Goal: Task Accomplishment & Management: Manage account settings

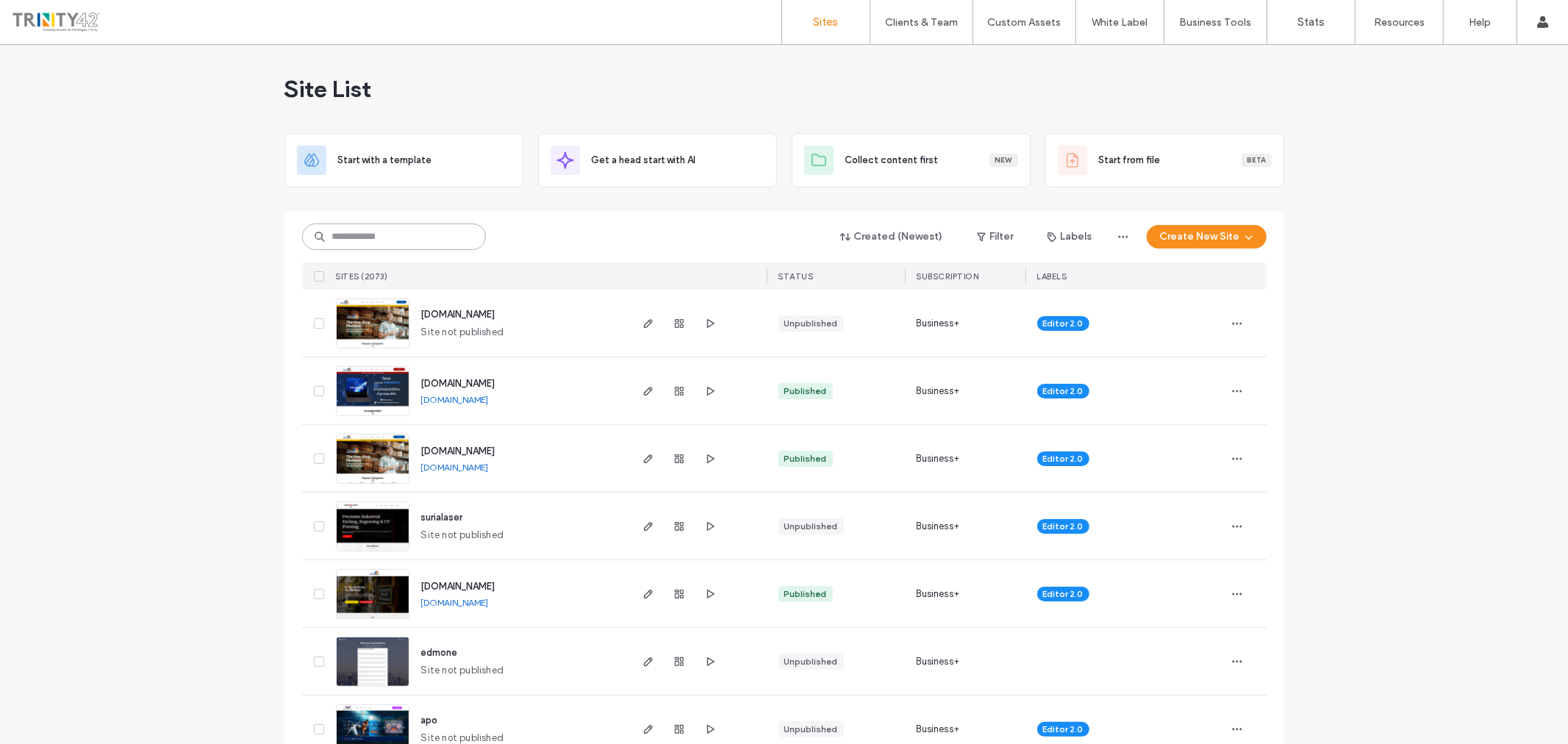
click at [396, 240] on input at bounding box center [394, 236] width 184 height 26
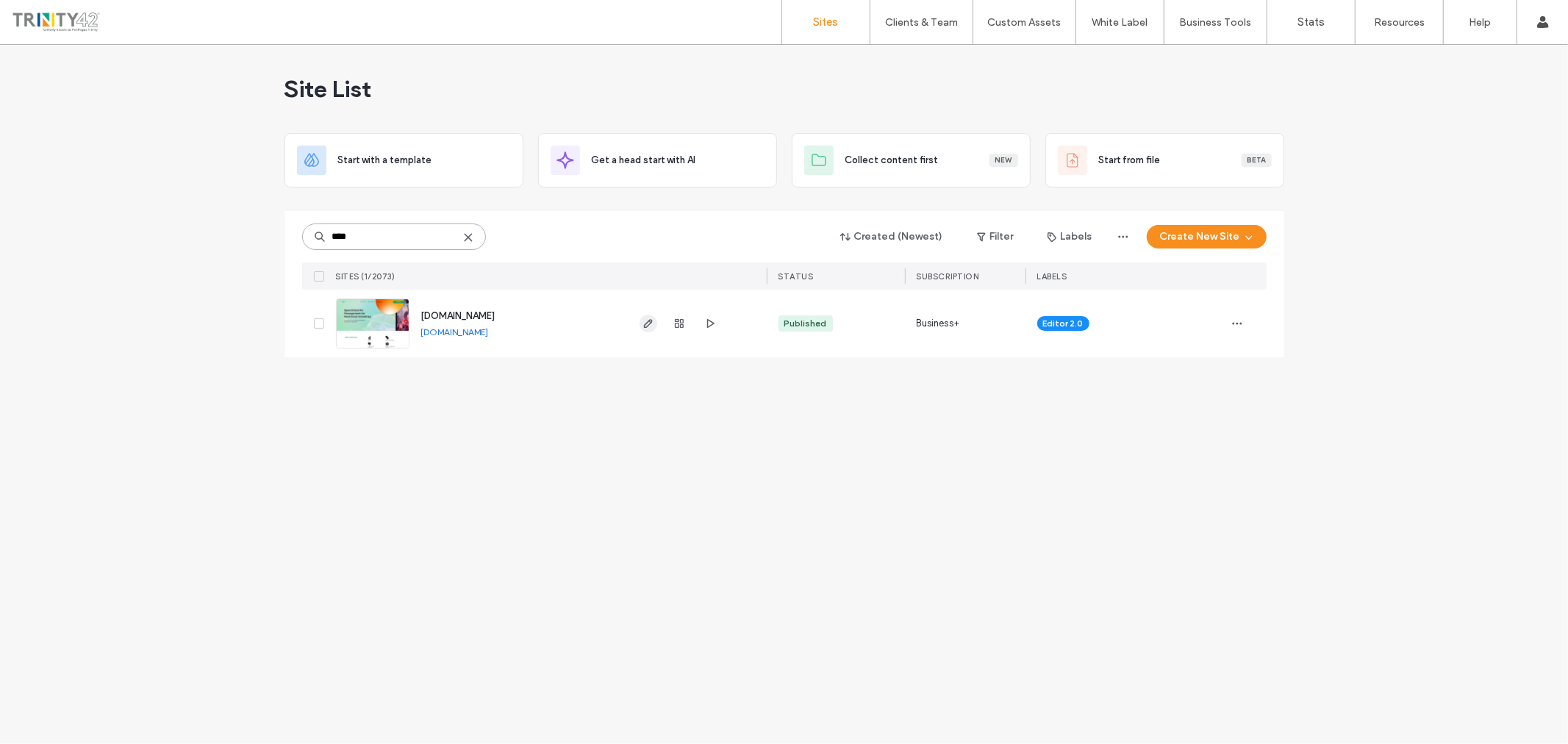
type input "****"
click at [644, 320] on icon "button" at bounding box center [648, 322] width 11 height 11
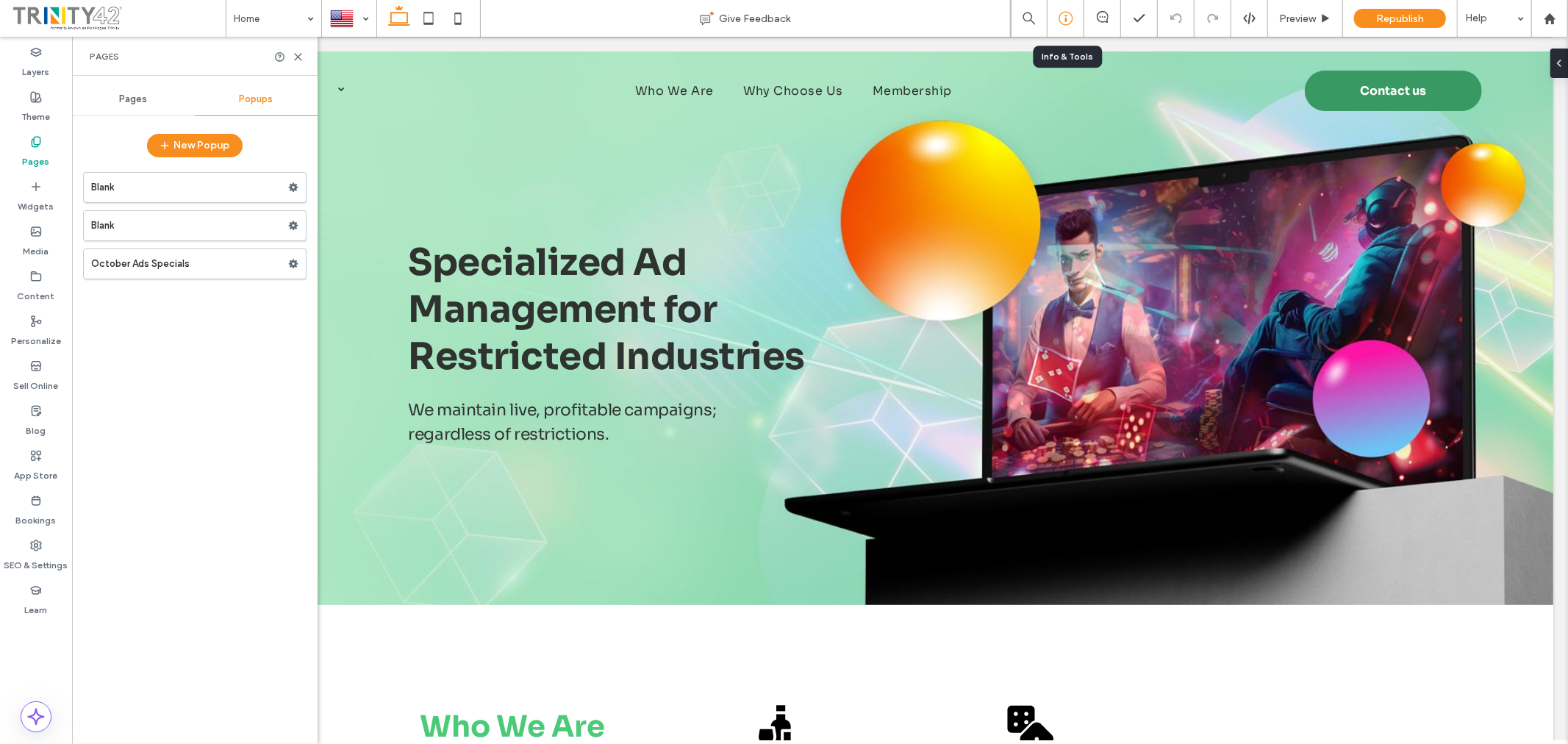
click at [1067, 16] on icon at bounding box center [1066, 18] width 15 height 15
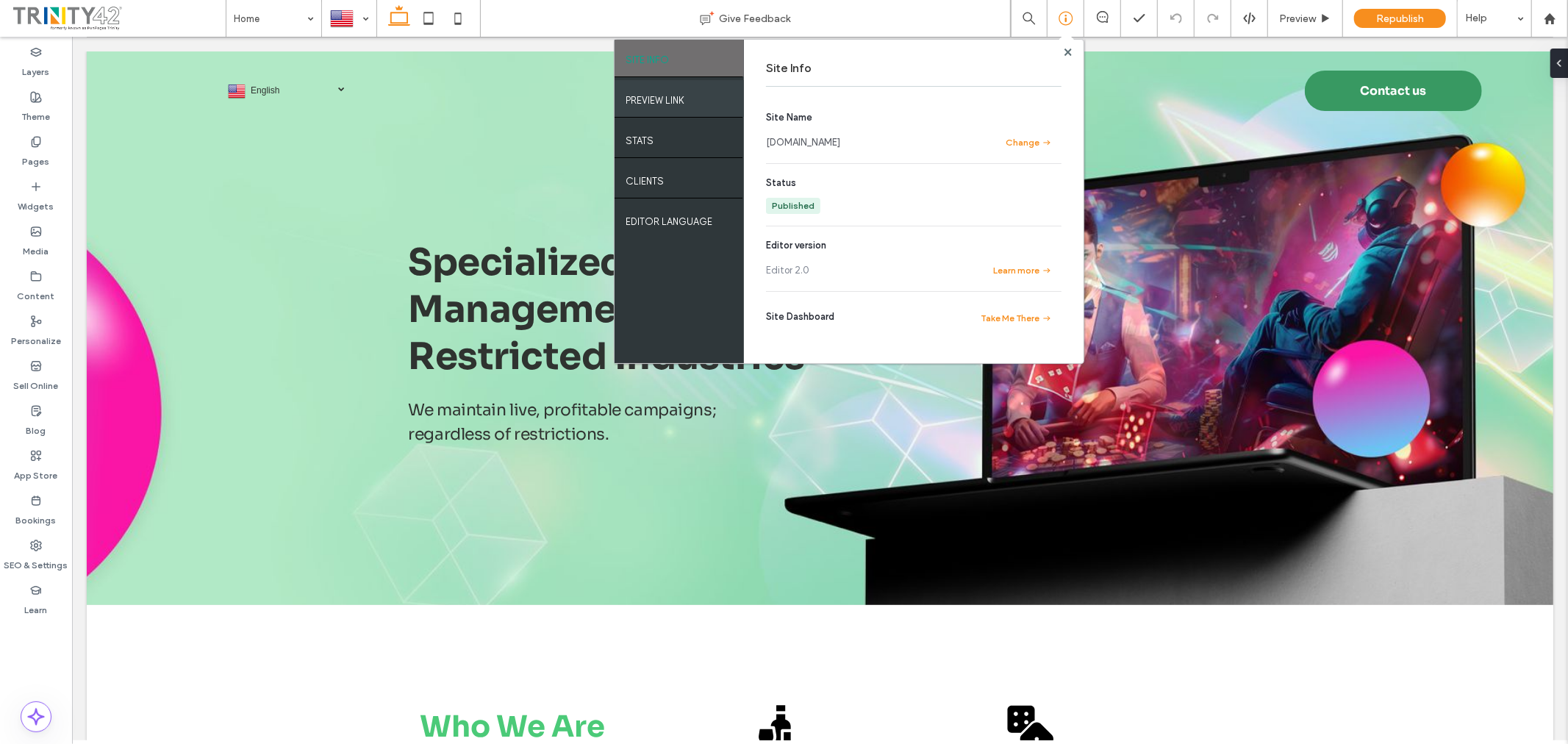
click at [694, 101] on div "PREVIEW LINK" at bounding box center [679, 98] width 129 height 37
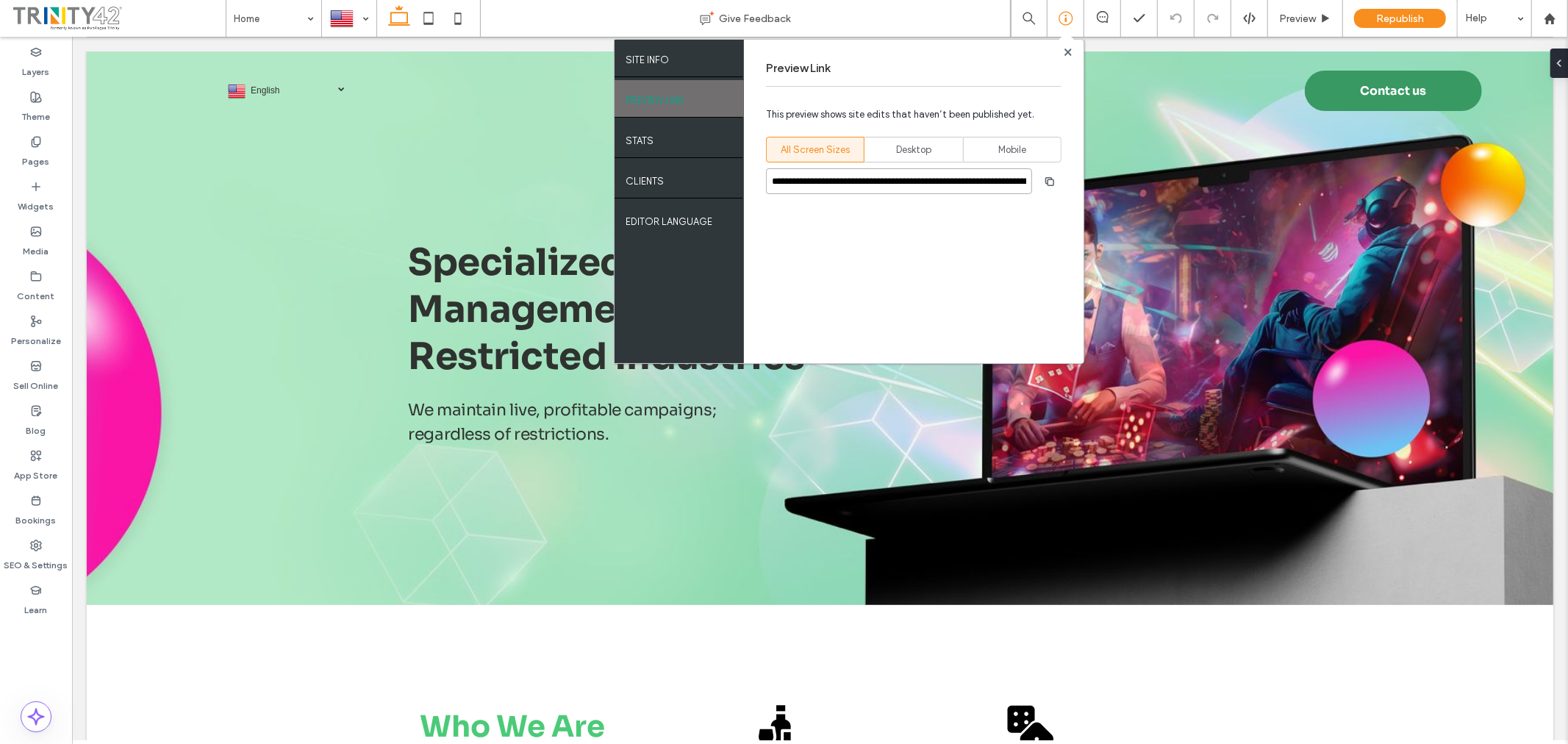
click at [975, 177] on input "**********" at bounding box center [899, 181] width 266 height 25
click at [1075, 52] on div "**********" at bounding box center [914, 201] width 339 height 323
click at [1069, 50] on use at bounding box center [1067, 51] width 7 height 7
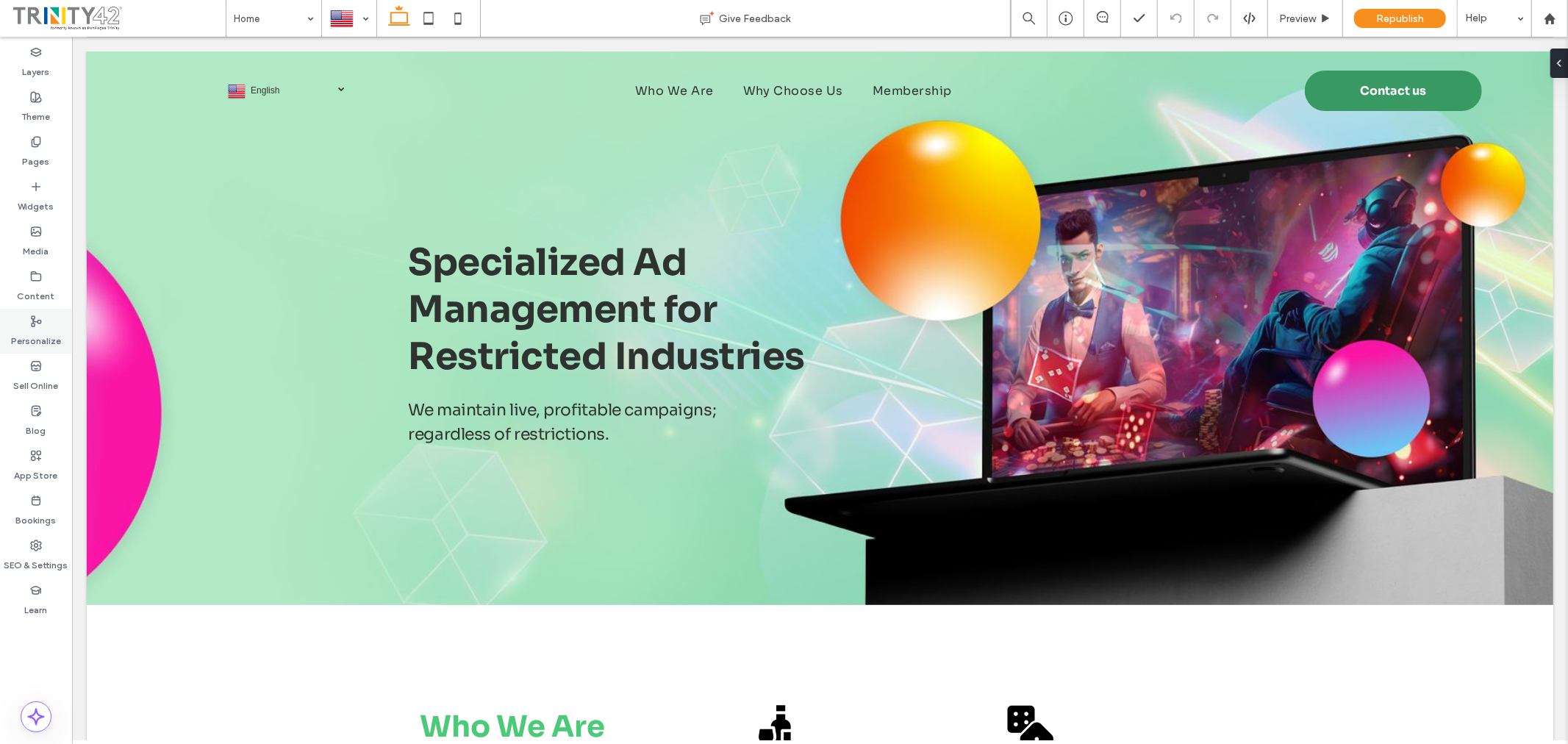
click at [43, 329] on label "Personalize" at bounding box center [36, 336] width 50 height 20
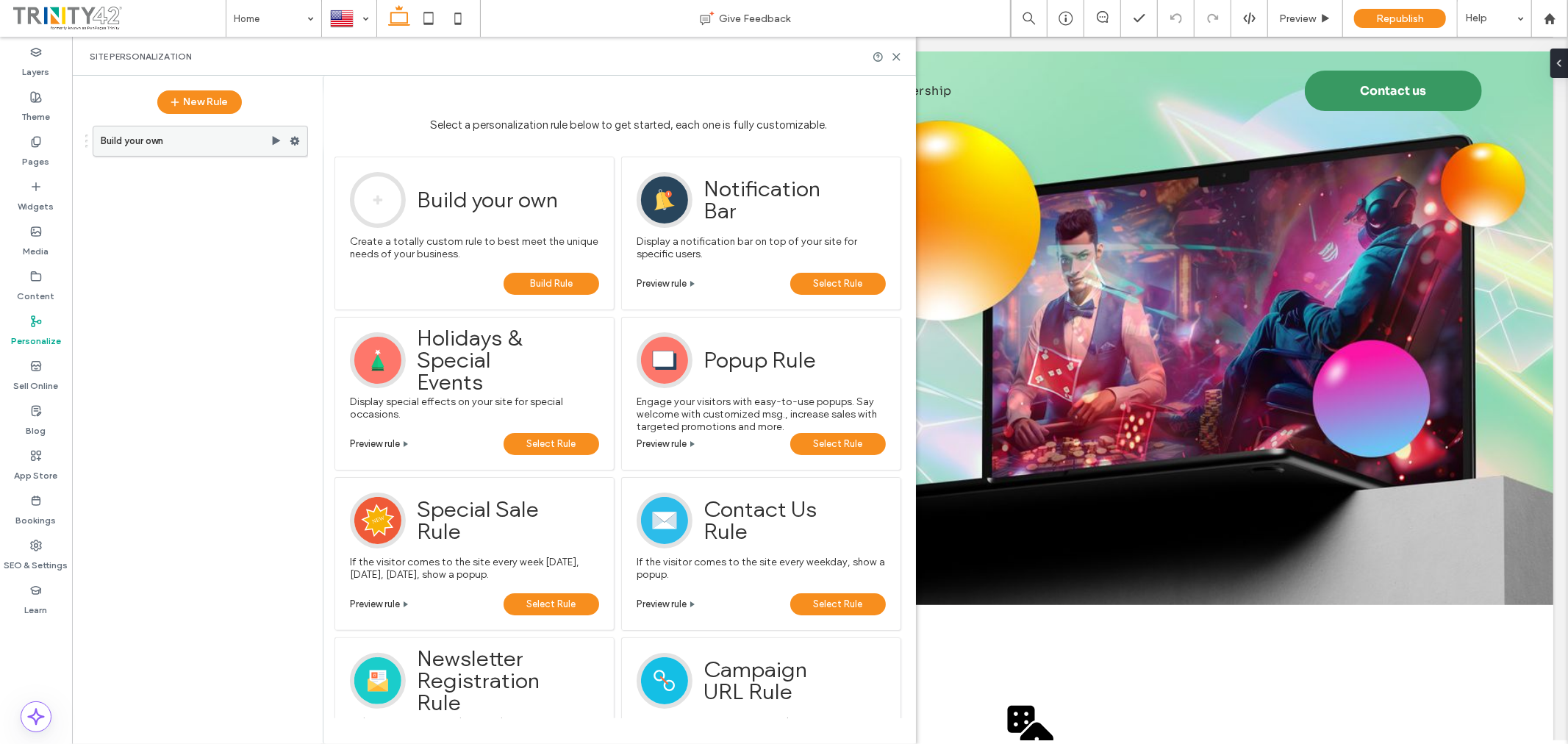
click at [211, 135] on label "Build your own" at bounding box center [185, 141] width 170 height 29
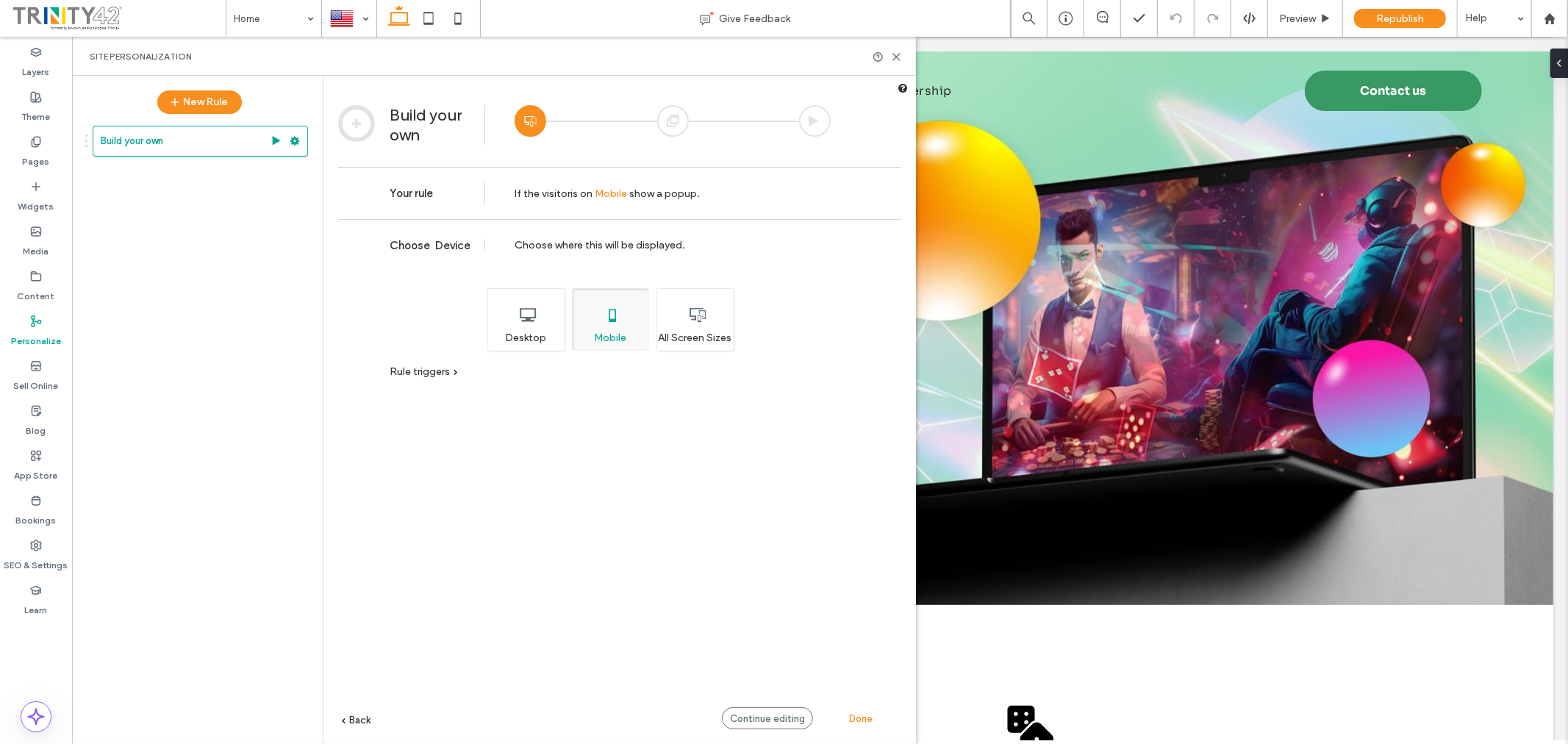
click at [686, 331] on div "All Screen Sizes" at bounding box center [695, 319] width 77 height 62
click at [773, 728] on div "Continue editing" at bounding box center [767, 718] width 91 height 22
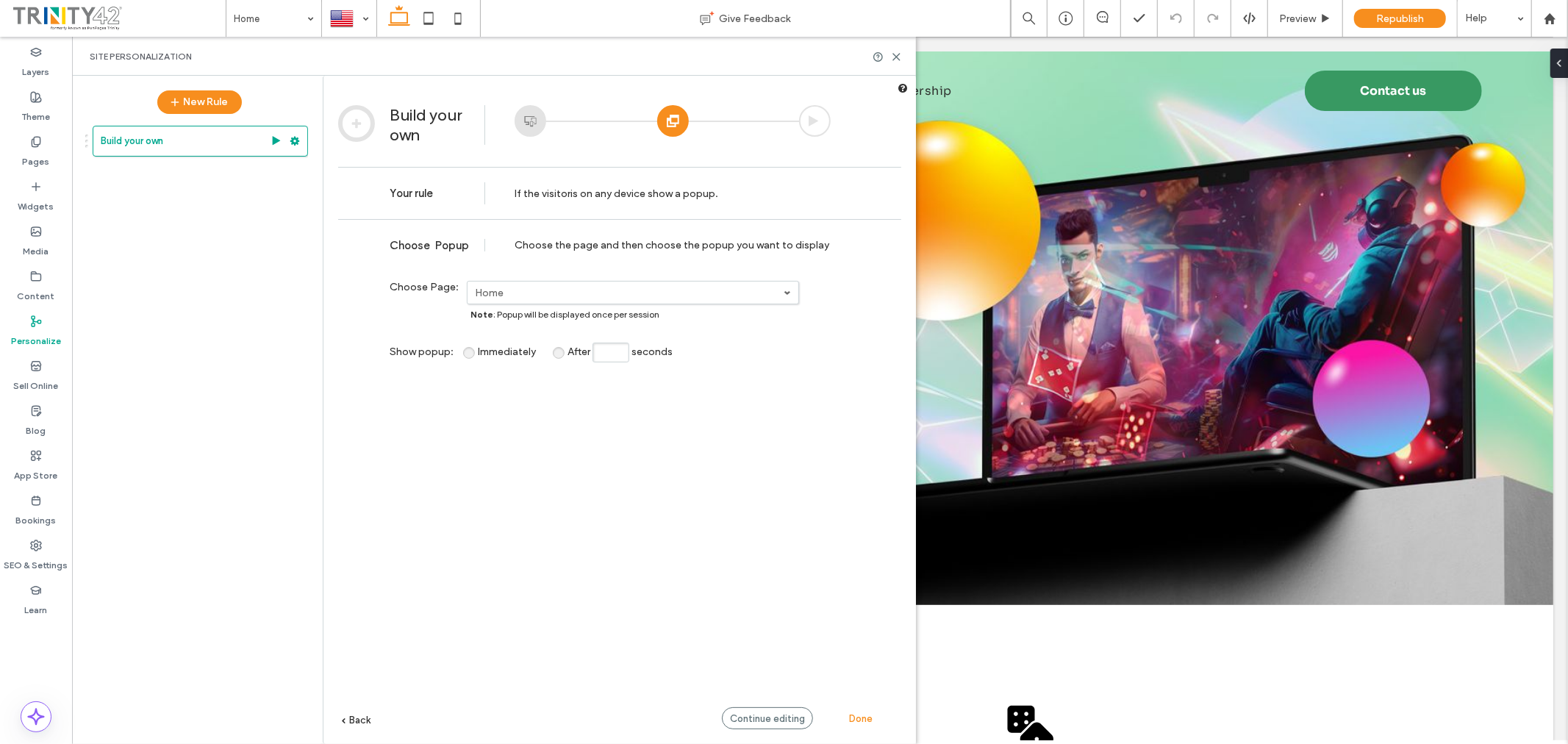
drag, startPoint x: 746, startPoint y: 721, endPoint x: 762, endPoint y: 712, distance: 18.4
click at [746, 722] on span "Continue editing" at bounding box center [767, 718] width 75 height 11
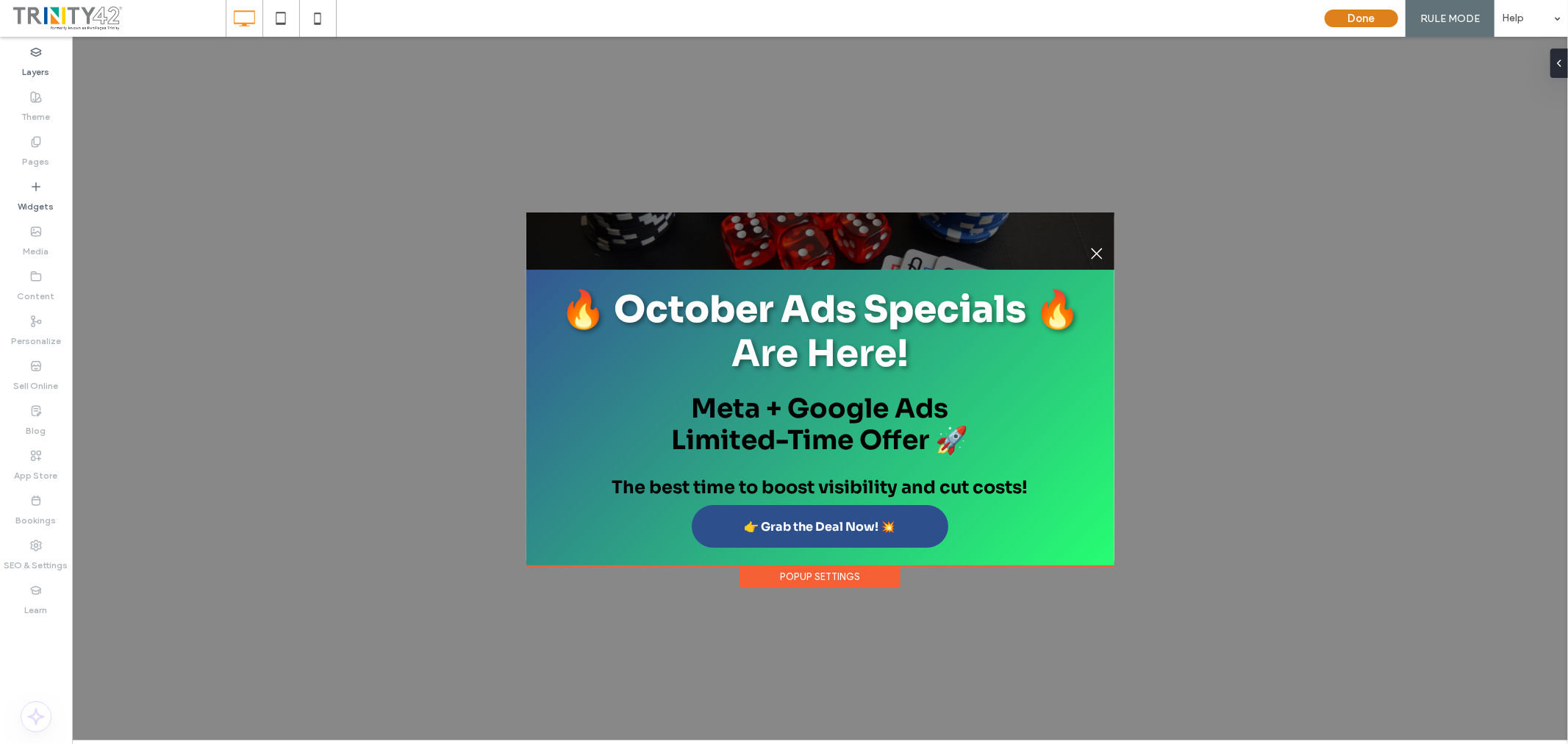
click at [1357, 19] on button "Done" at bounding box center [1361, 18] width 74 height 18
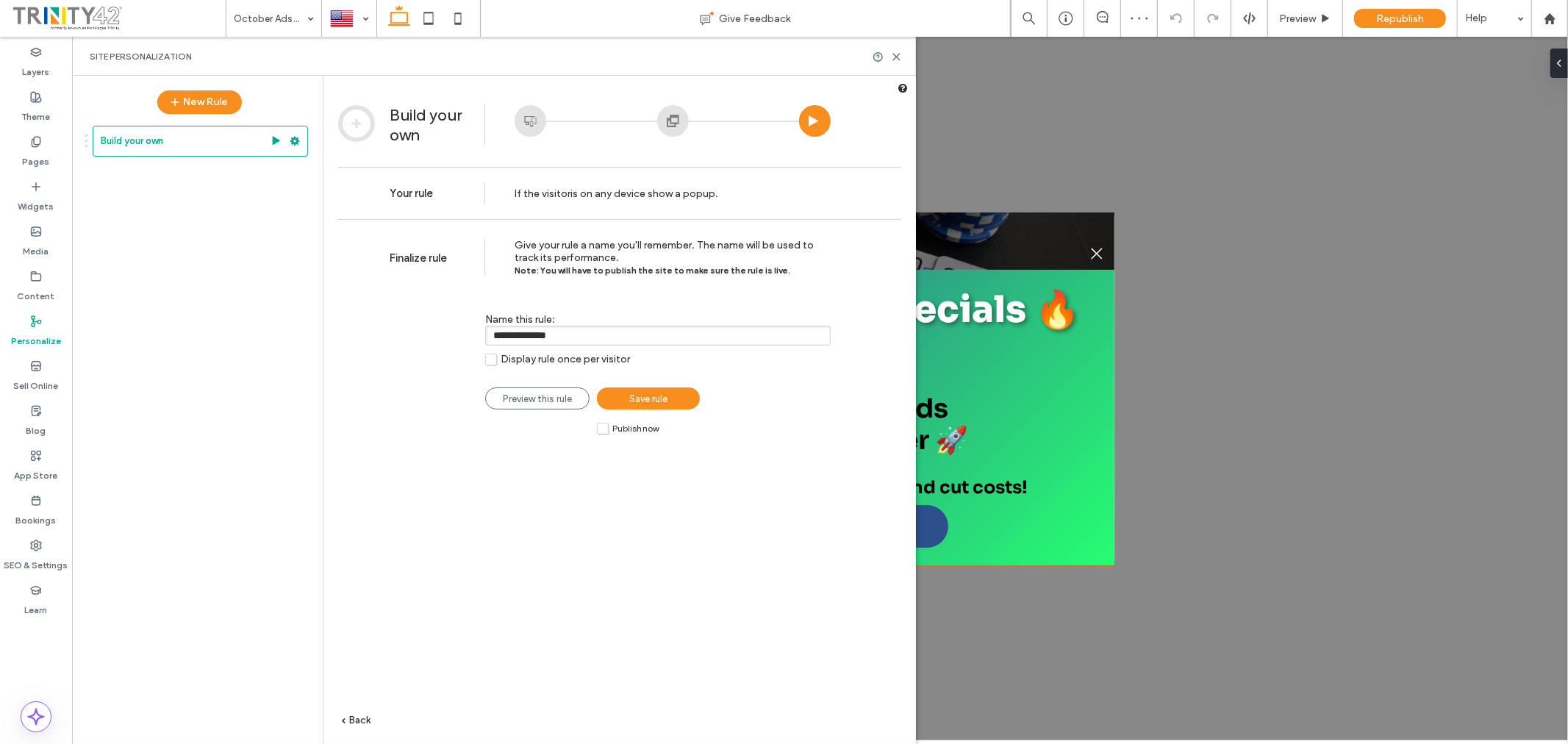
click at [682, 394] on link "Save rule" at bounding box center [648, 398] width 103 height 22
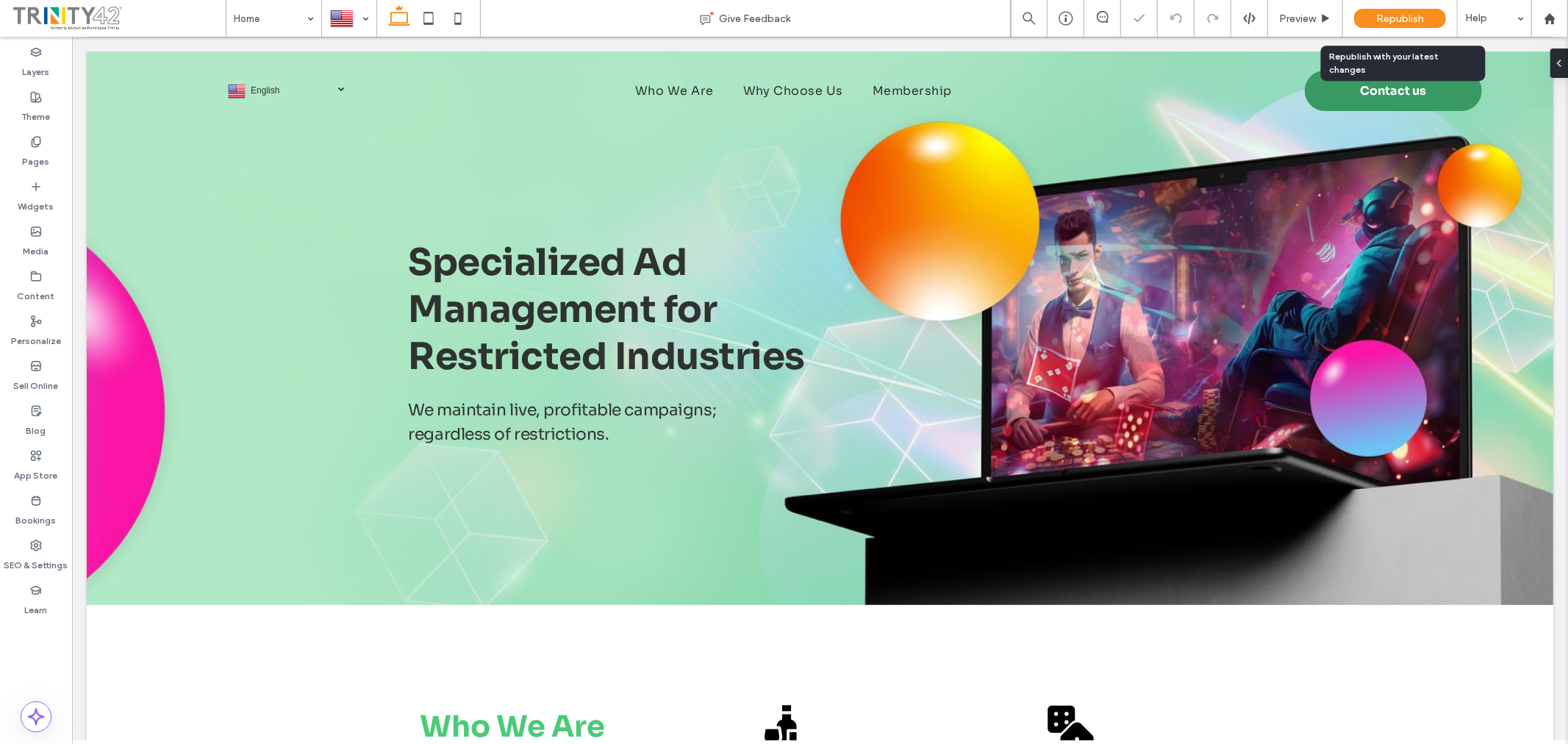
click at [1419, 20] on span "Republish" at bounding box center [1400, 18] width 47 height 12
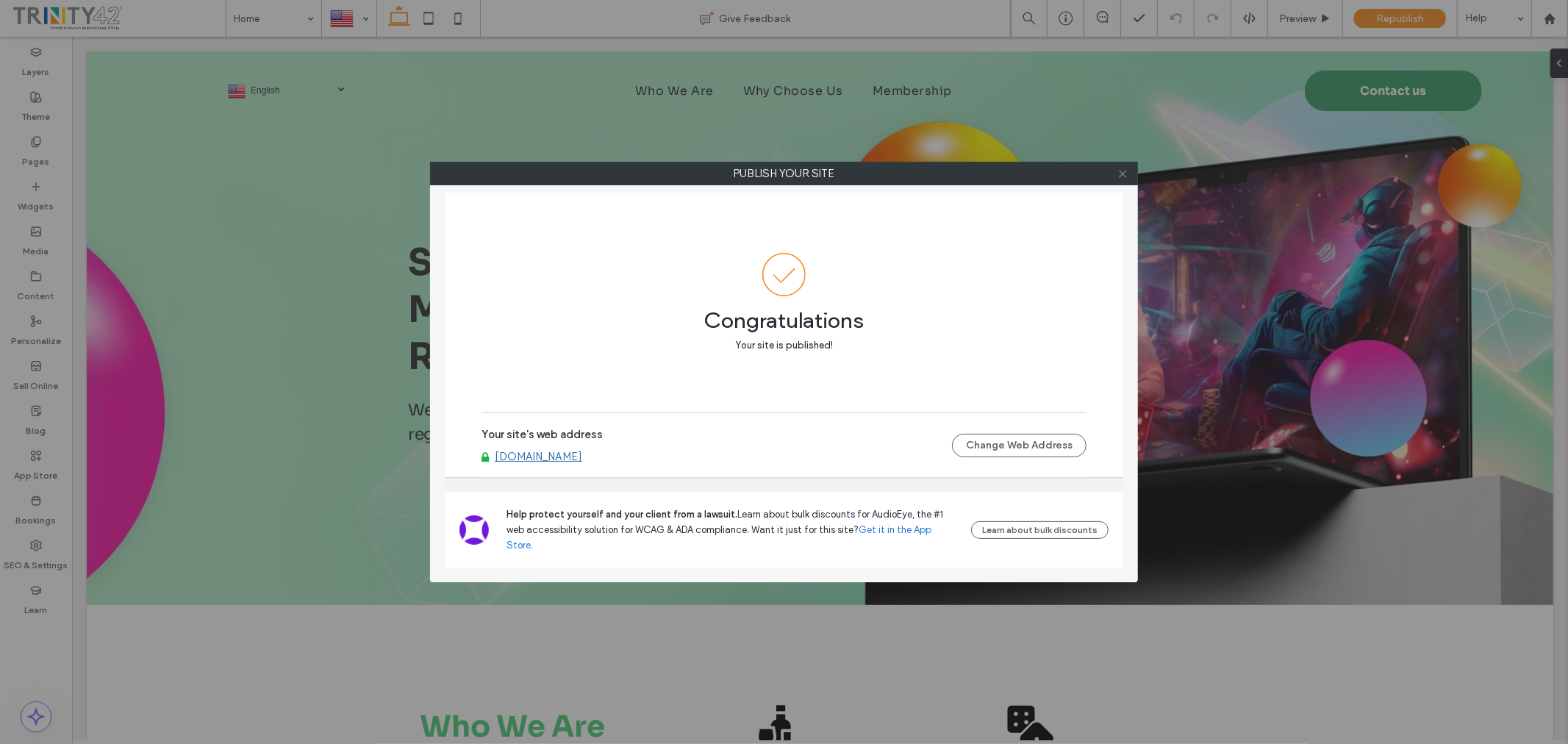
click at [1128, 172] on icon at bounding box center [1122, 174] width 11 height 11
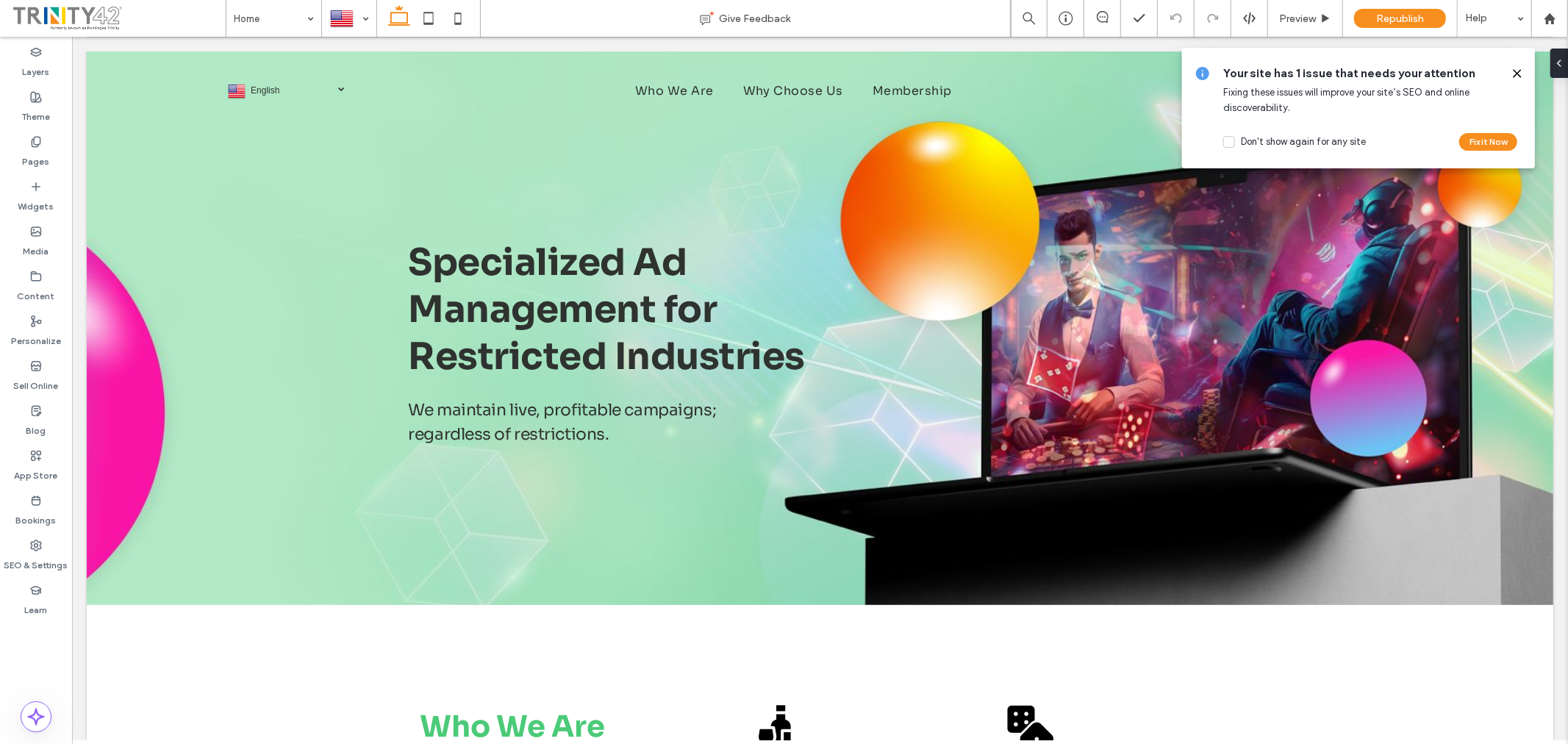
click at [1521, 56] on div "Your site has 1 issue that needs your attention Fixing these issues will improv…" at bounding box center [1359, 107] width 353 height 120
click at [1518, 72] on use at bounding box center [1517, 73] width 7 height 7
